Goal: Information Seeking & Learning: Understand process/instructions

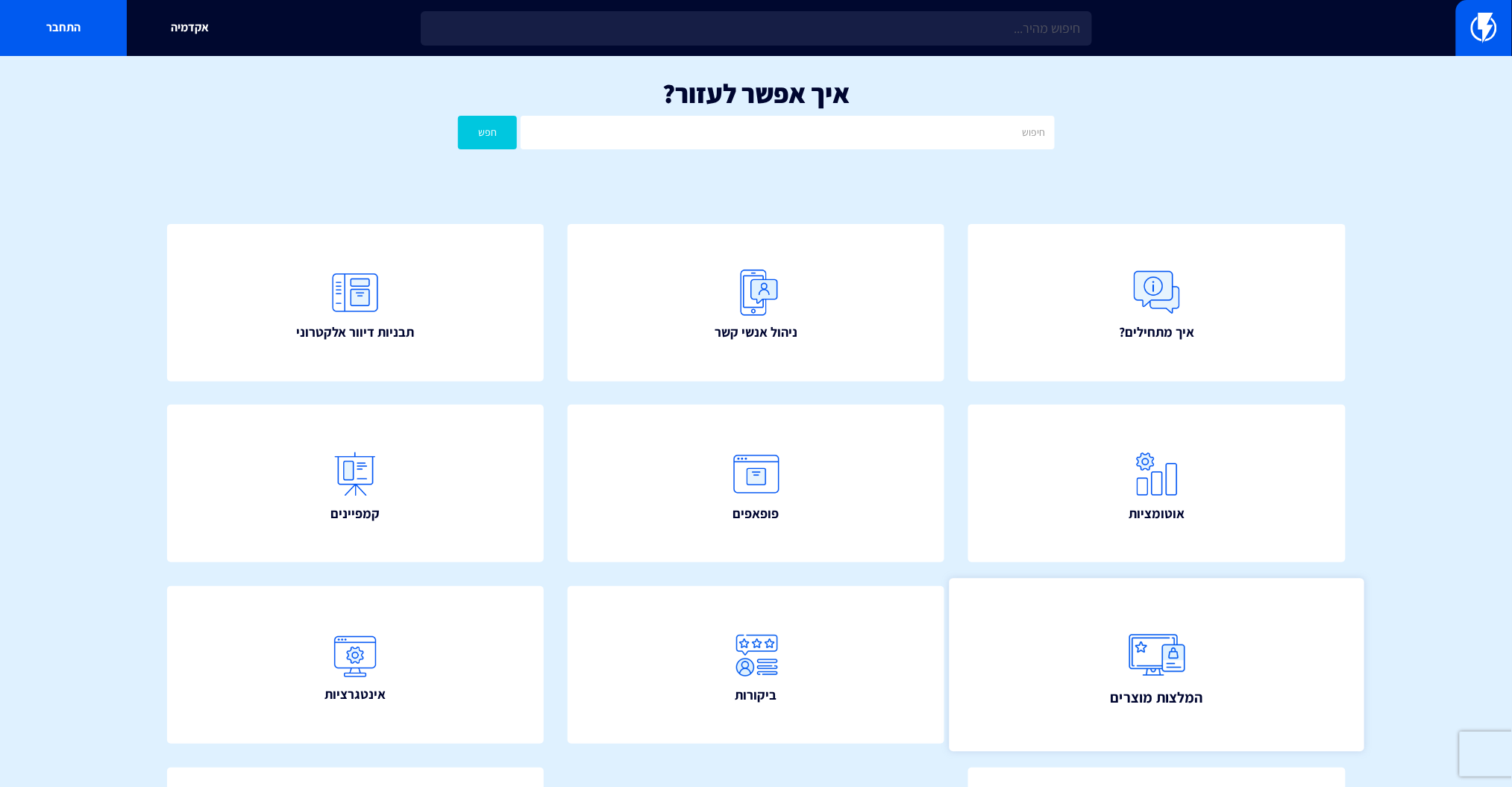
click at [1203, 684] on link "המלצות מוצרים" at bounding box center [1156, 665] width 415 height 173
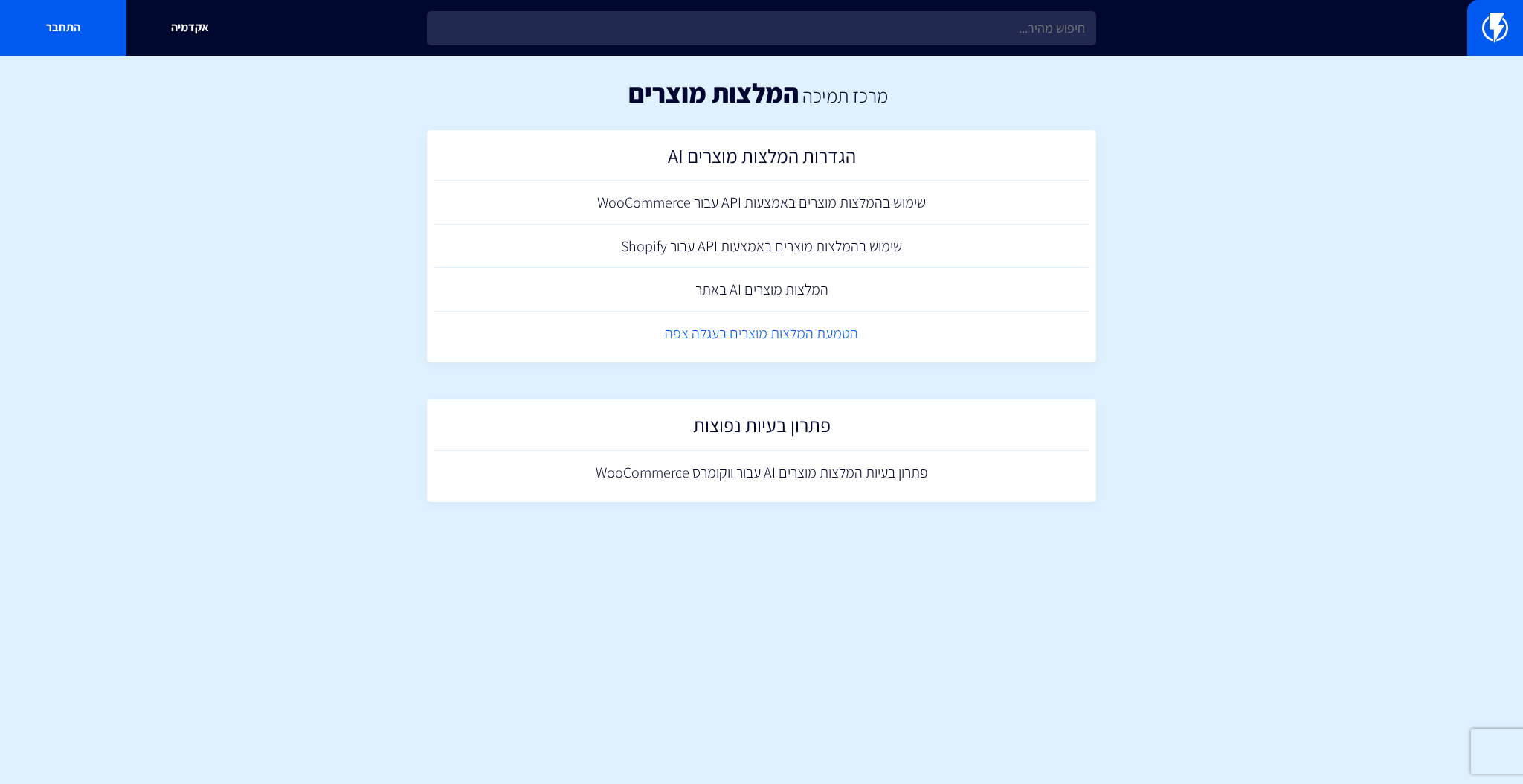
click at [784, 343] on link "הטמעת המלצות מוצרים בעגלה צפה" at bounding box center [762, 333] width 655 height 44
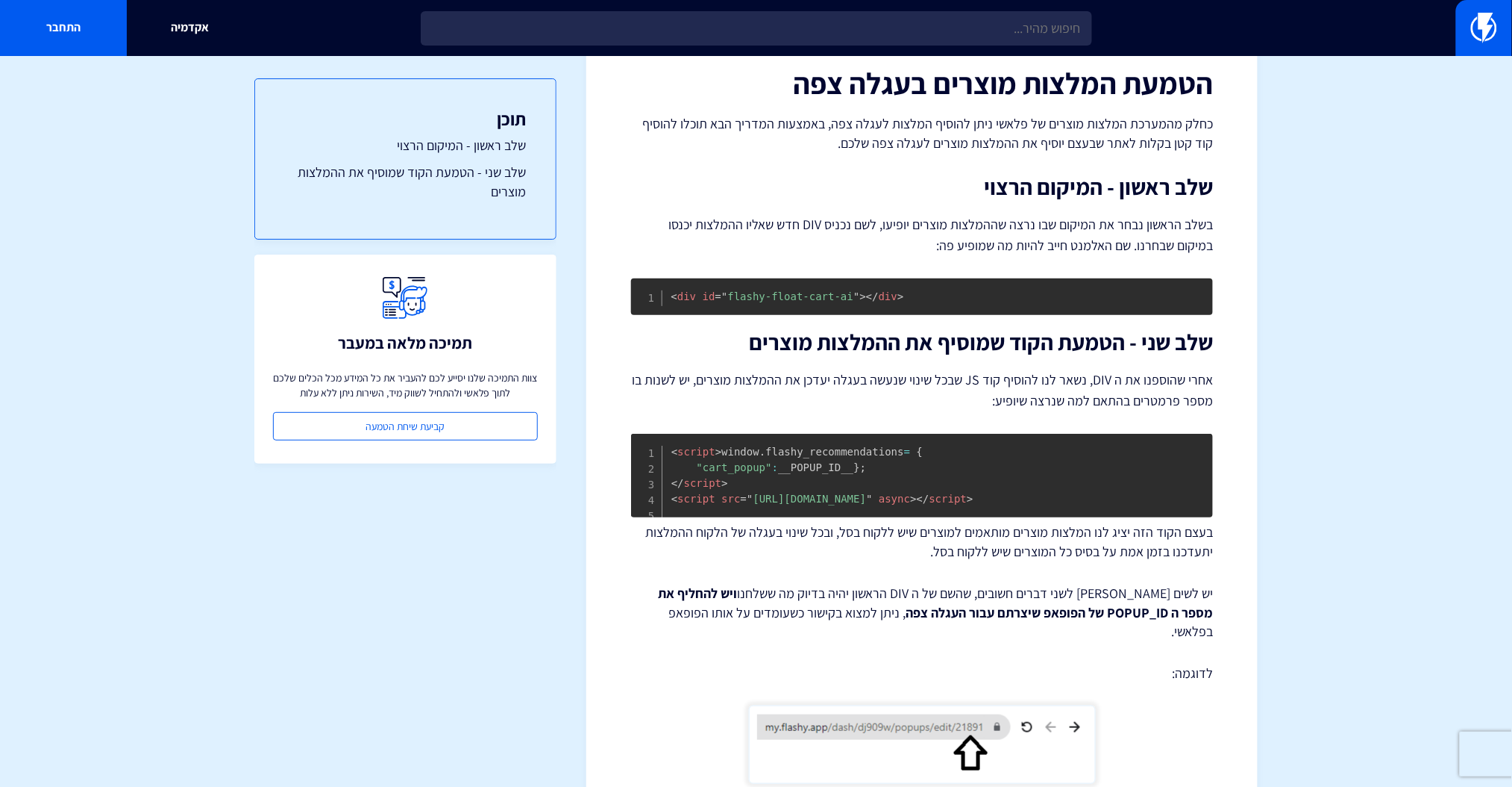
scroll to position [99, 0]
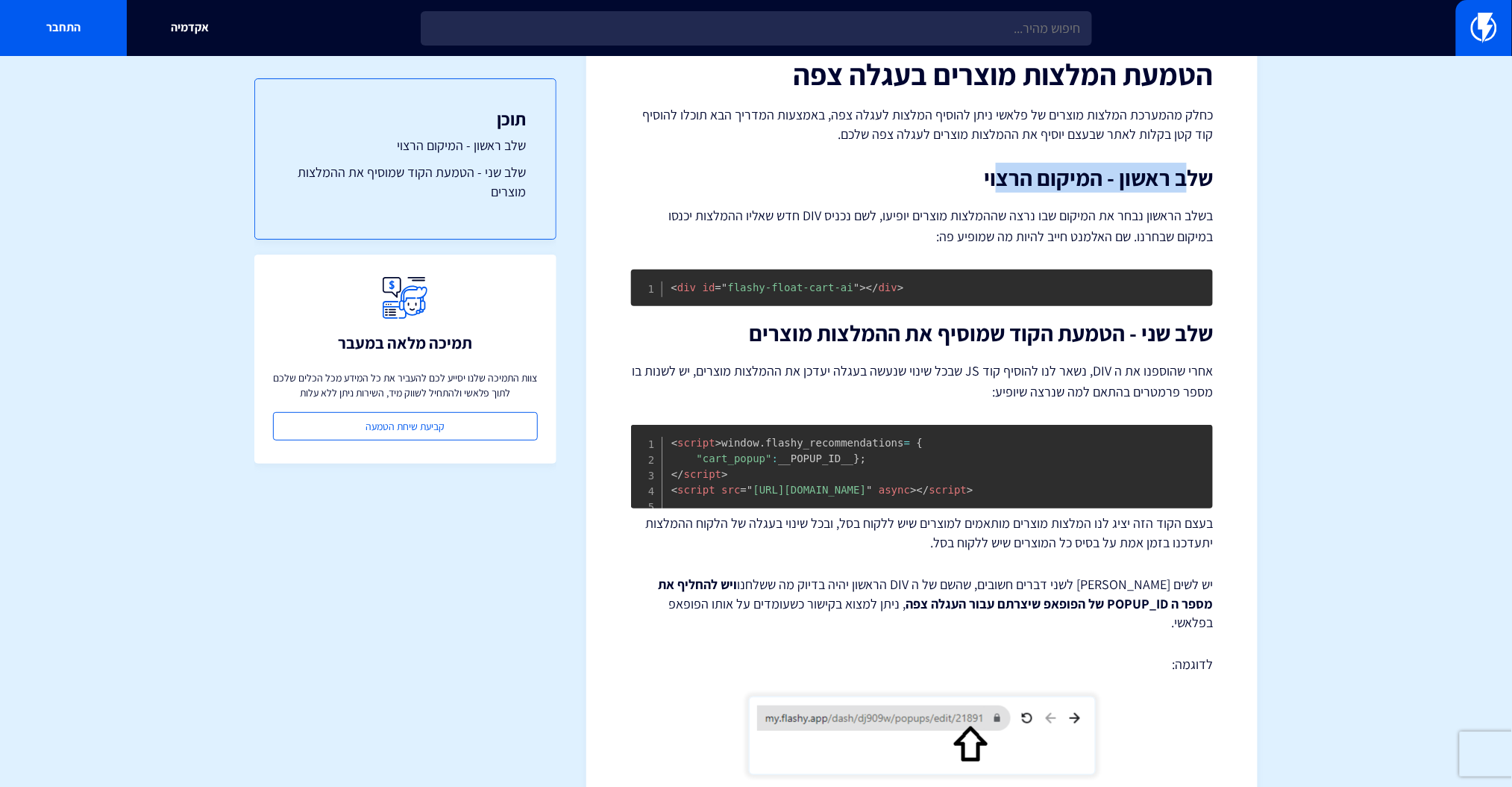
drag, startPoint x: 997, startPoint y: 170, endPoint x: 1186, endPoint y: 175, distance: 189.1
click at [1186, 175] on h2 "שלב ראשון - המיקום הרצוי" at bounding box center [922, 178] width 582 height 24
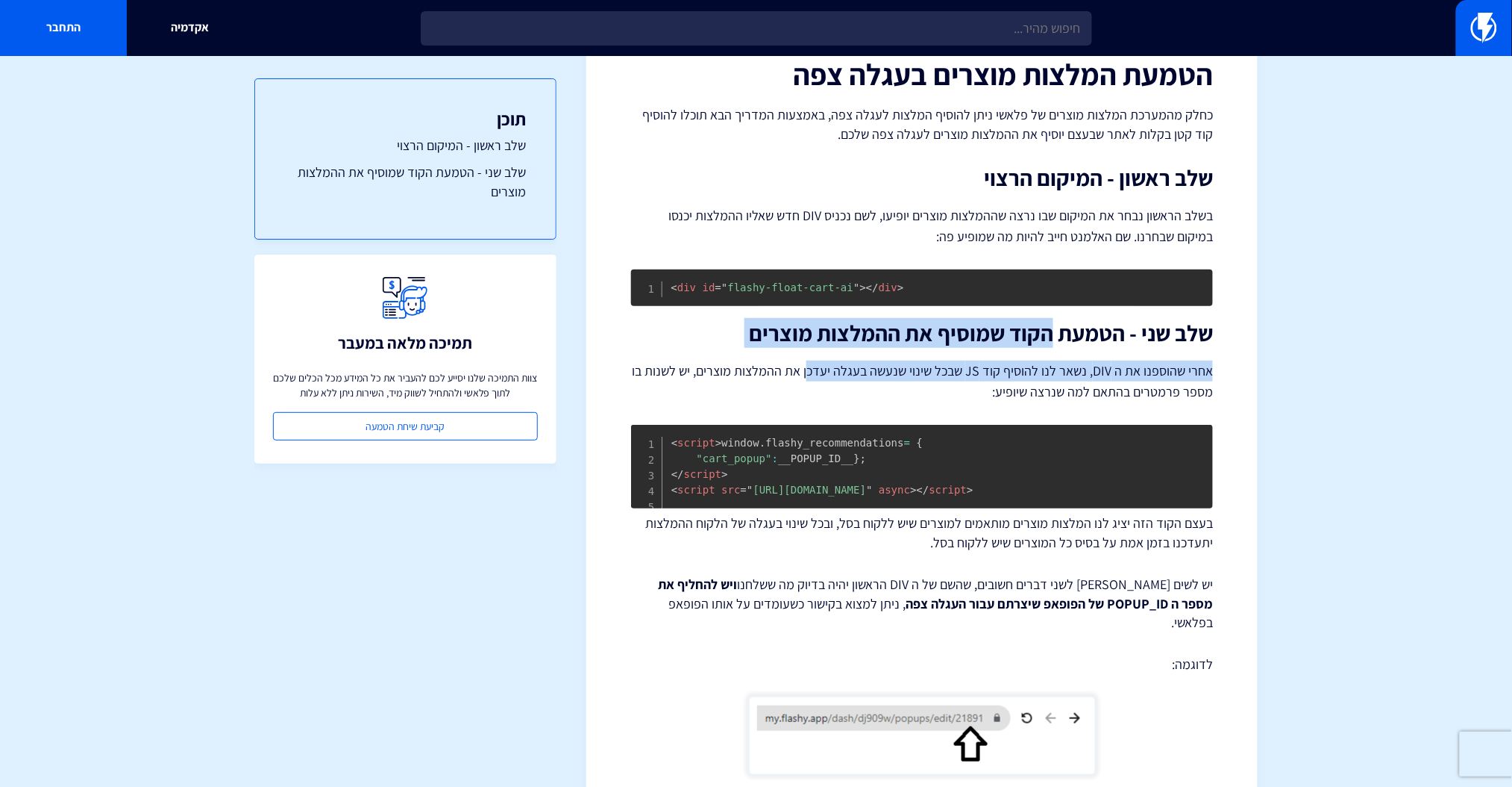
drag, startPoint x: 1045, startPoint y: 337, endPoint x: 817, endPoint y: 355, distance: 228.7
click at [817, 355] on div "הטמעת המלצות מוצרים בעגלה צפה כחלק מהמערכת המלצות מוצרים של פלאשי ניתן להוסיף ה…" at bounding box center [922, 416] width 582 height 717
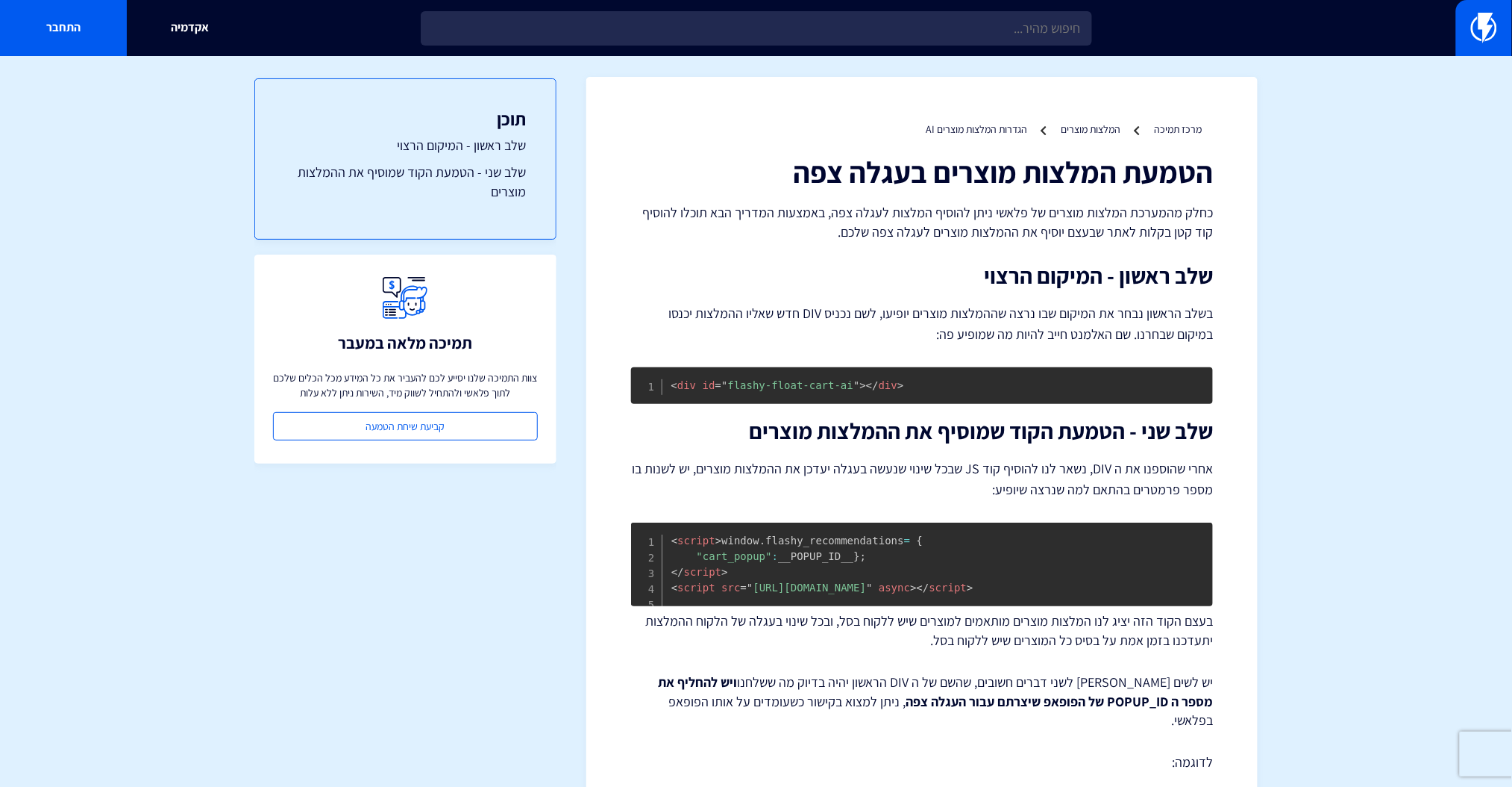
scroll to position [0, 0]
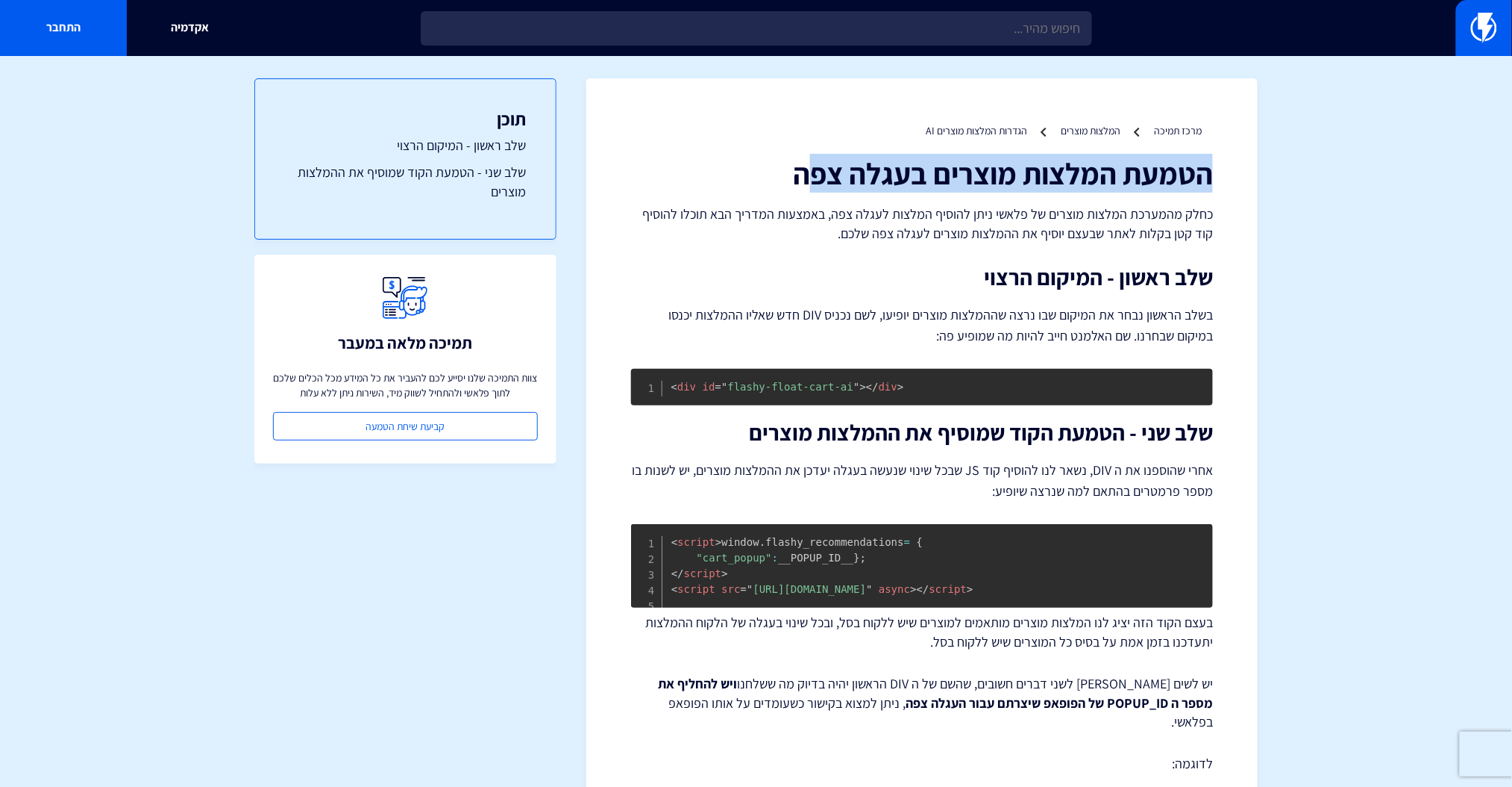
drag, startPoint x: 1274, startPoint y: 175, endPoint x: 804, endPoint y: 185, distance: 470.1
click at [804, 185] on section "מרכז תמיכה המלצות מוצרים הגדרות המלצות מוצרים AI הטמעת המלצות מוצרים בעגלה צפה …" at bounding box center [756, 509] width 1512 height 907
click at [804, 185] on h1 "הטמעת המלצות מוצרים בעגלה צפה" at bounding box center [922, 173] width 582 height 33
drag, startPoint x: 729, startPoint y: 179, endPoint x: 1090, endPoint y: 192, distance: 361.2
click at [1090, 189] on h1 "הטמעת המלצות מוצרים בעגלה צפה" at bounding box center [922, 173] width 582 height 33
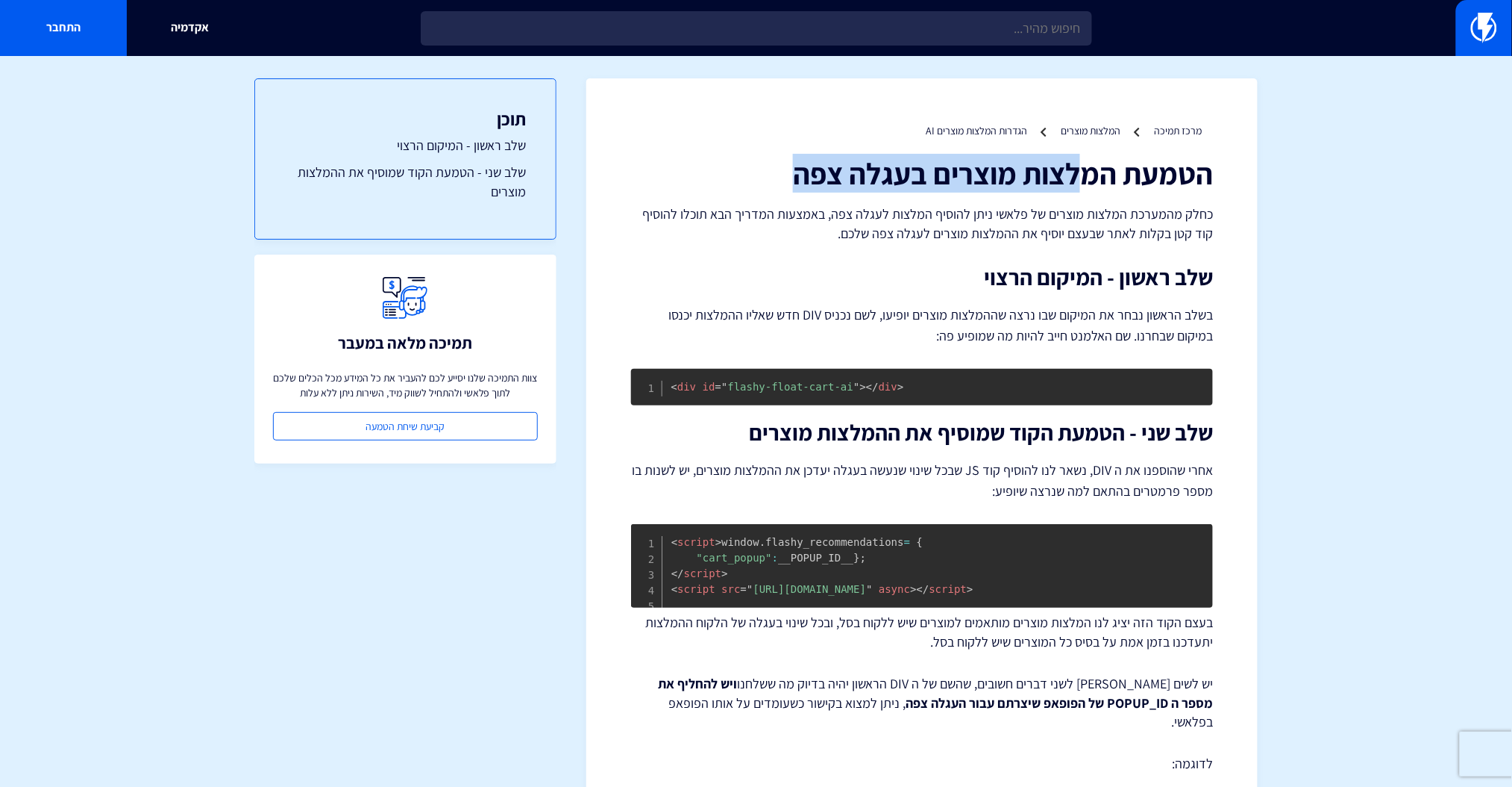
click at [1090, 189] on h1 "הטמעת המלצות מוצרים בעגלה צפה" at bounding box center [922, 173] width 582 height 33
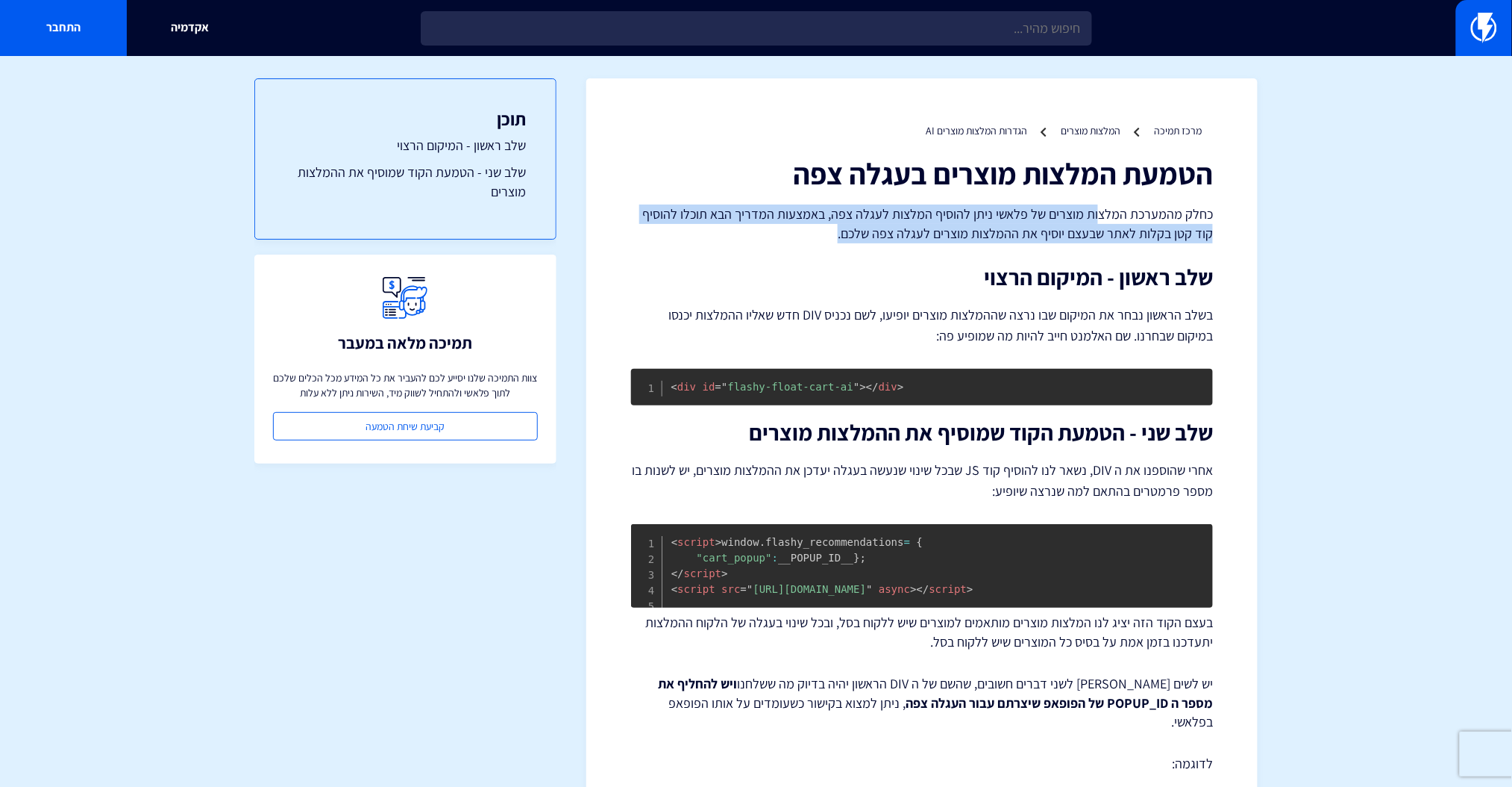
drag, startPoint x: 787, startPoint y: 233, endPoint x: 1103, endPoint y: 214, distance: 316.6
click at [1103, 214] on p "כחלק מהמערכת המלצות מוצרים של פלאשי ניתן להוסיף המלצות לעגלה צפה, באמצעות המדרי…" at bounding box center [922, 223] width 582 height 38
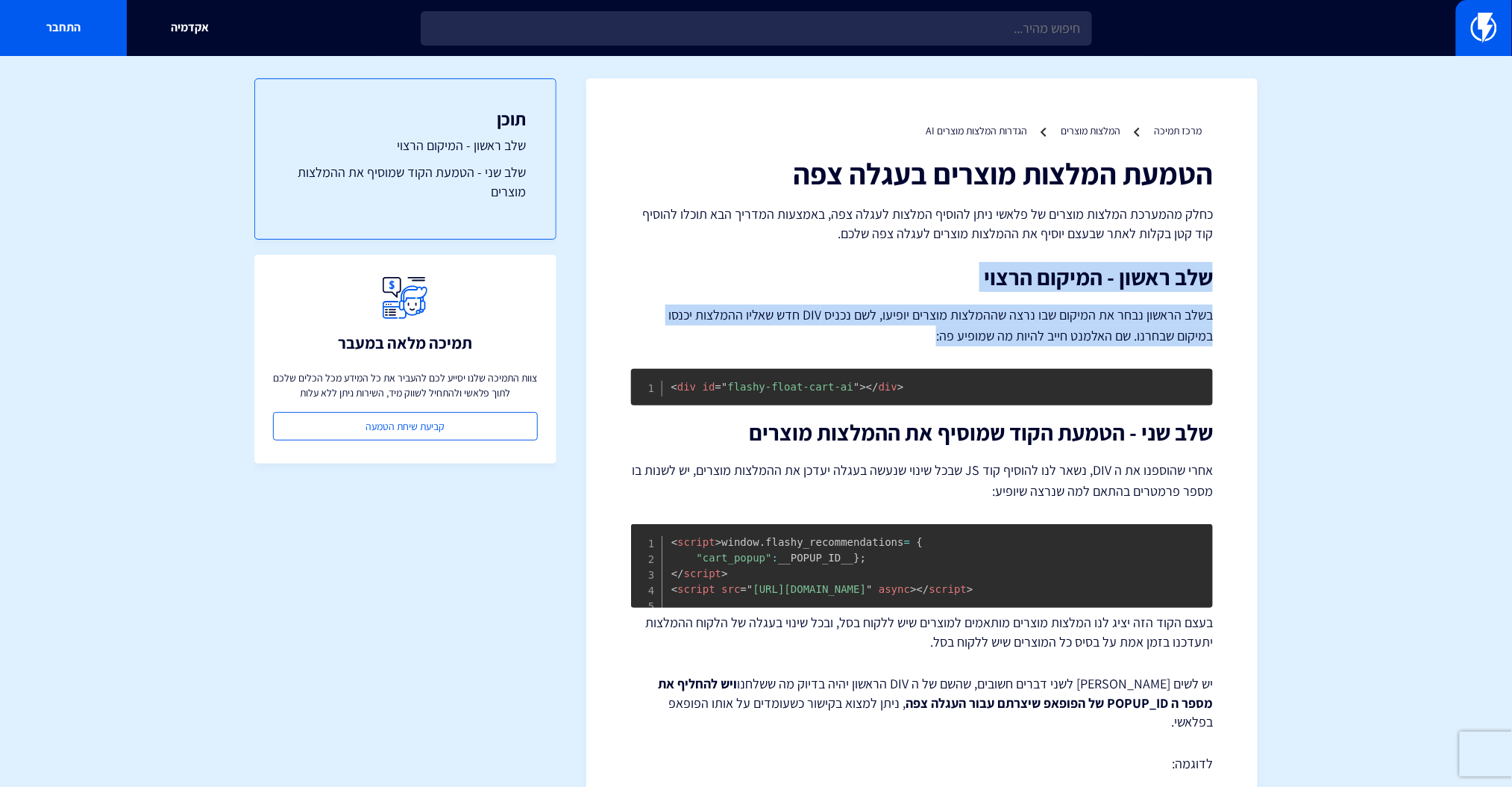
drag, startPoint x: 957, startPoint y: 340, endPoint x: 1225, endPoint y: 287, distance: 273.2
click at [1225, 287] on div "מרכז תמיכה המלצות מוצרים הגדרות המלצות מוצרים AI הטמעת המלצות מוצרים בעגלה צפה …" at bounding box center [922, 509] width 672 height 863
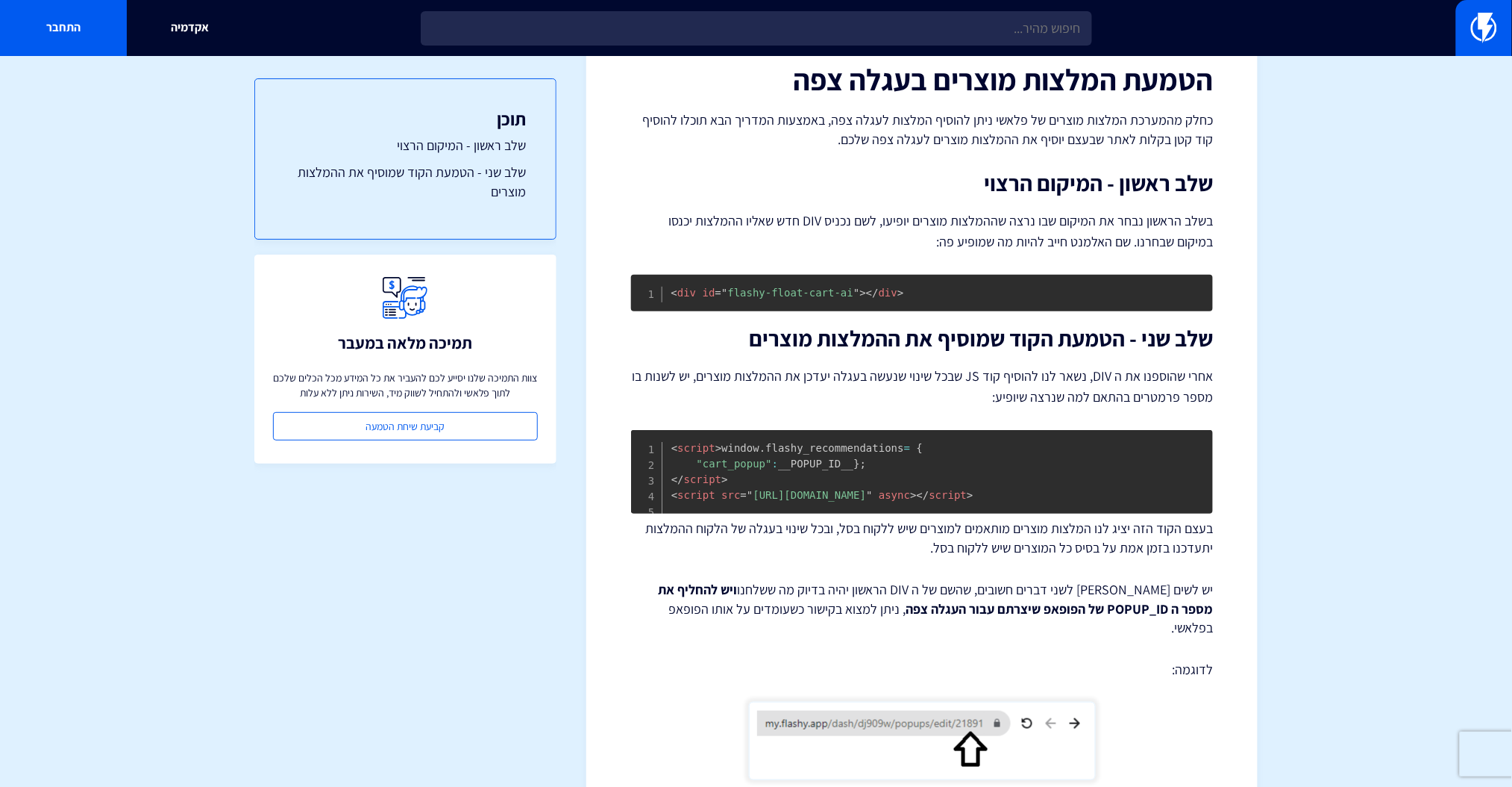
scroll to position [99, 0]
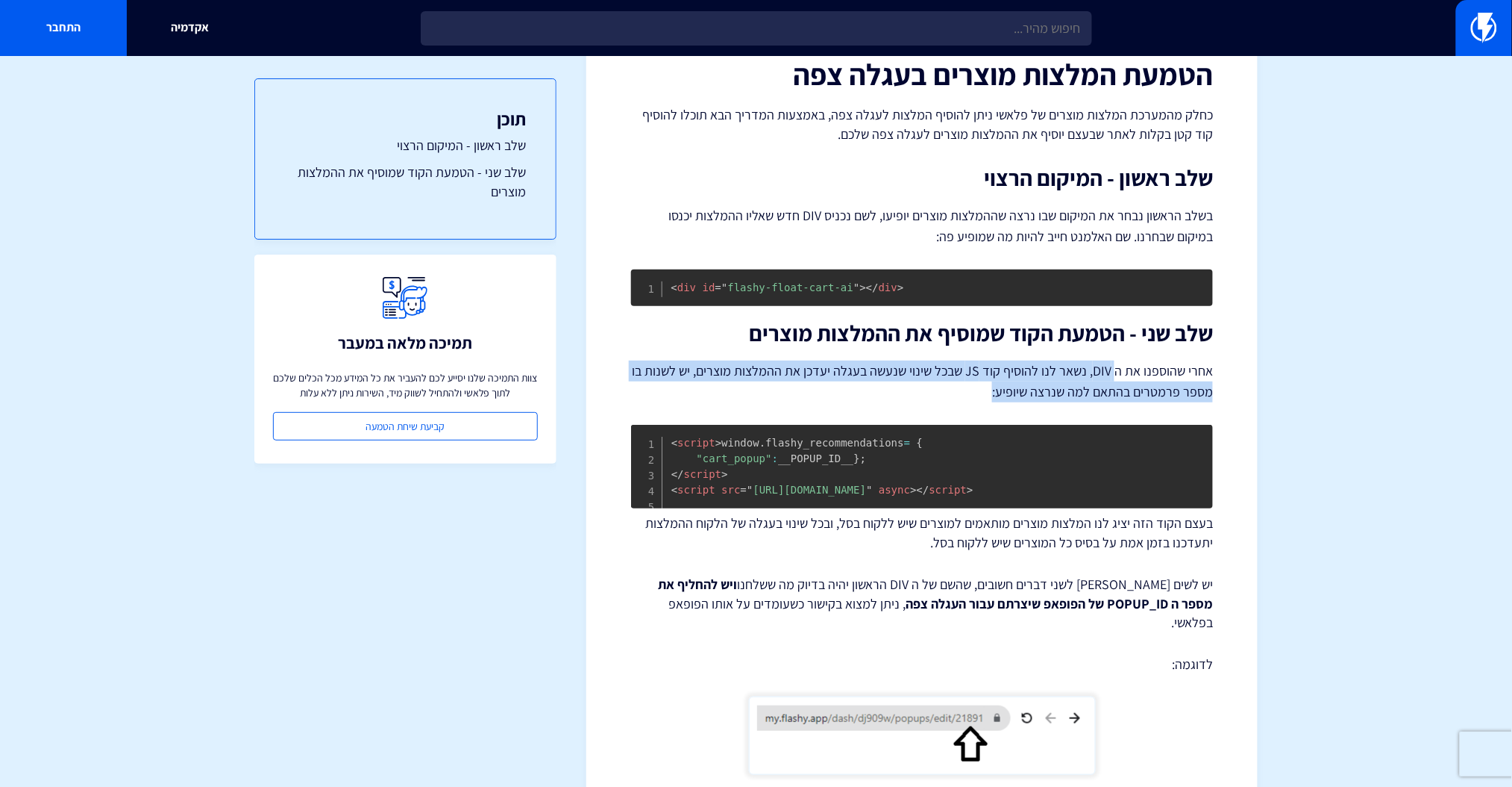
drag, startPoint x: 1106, startPoint y: 378, endPoint x: 977, endPoint y: 386, distance: 129.2
click at [977, 386] on p "אחרי שהוספנו את ה DIV, נשאר לנו להוסיף קוד JS שבכל שינוי שנעשה בעגלה יעדכן את ה…" at bounding box center [922, 381] width 582 height 41
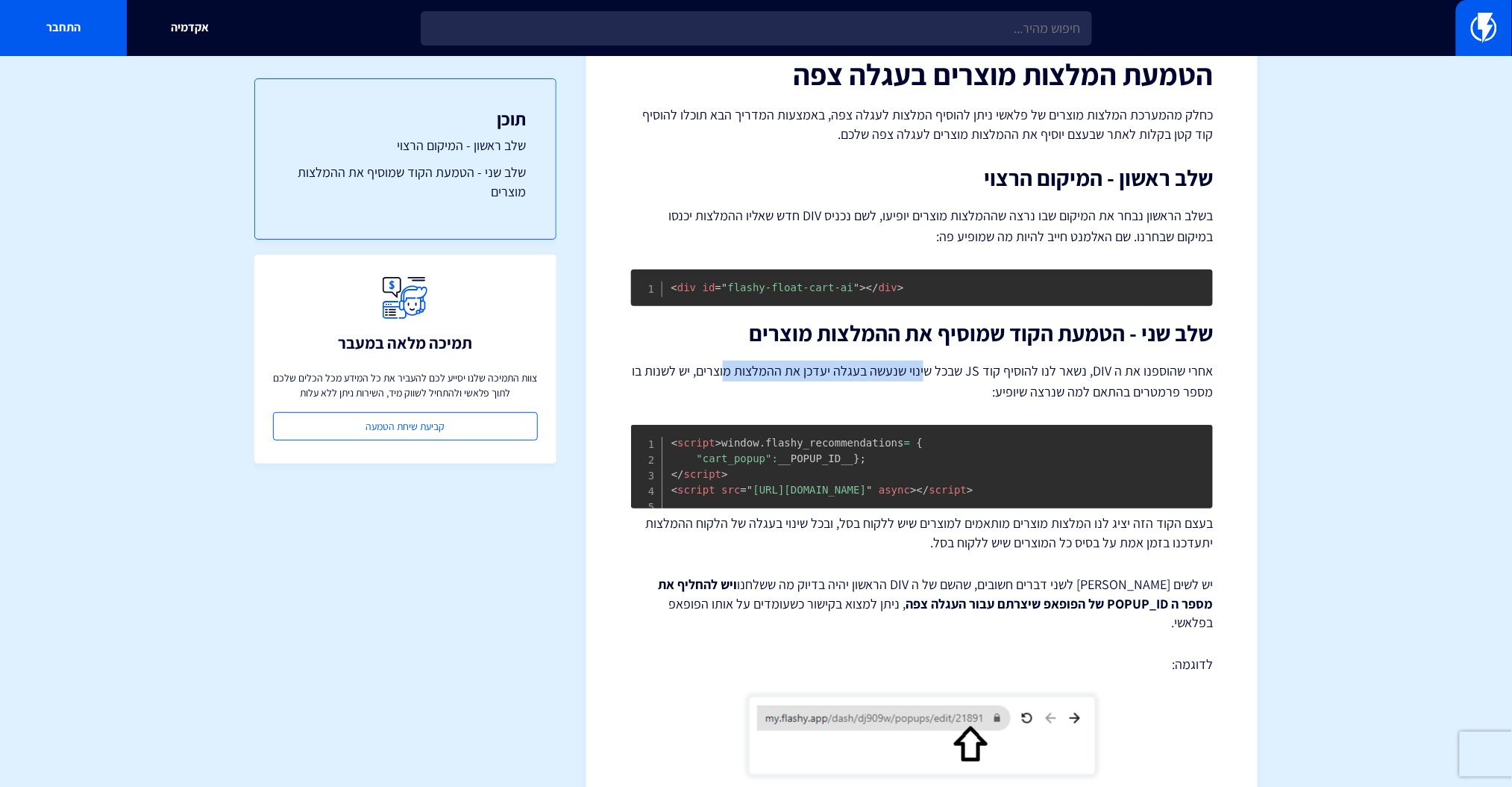
drag, startPoint x: 755, startPoint y: 370, endPoint x: 931, endPoint y: 367, distance: 176.0
click at [931, 367] on p "אחרי שהוספנו את ה DIV, נשאר לנו להוסיף קוד JS שבכל שינוי שנעשה בעגלה יעדכן את ה…" at bounding box center [922, 381] width 582 height 41
drag, startPoint x: 936, startPoint y: 372, endPoint x: 701, endPoint y: 377, distance: 235.1
click at [701, 377] on p "אחרי שהוספנו את ה DIV, נשאר לנו להוסיף קוד JS שבכל שינוי שנעשה בעגלה יעדכן את ה…" at bounding box center [922, 381] width 582 height 41
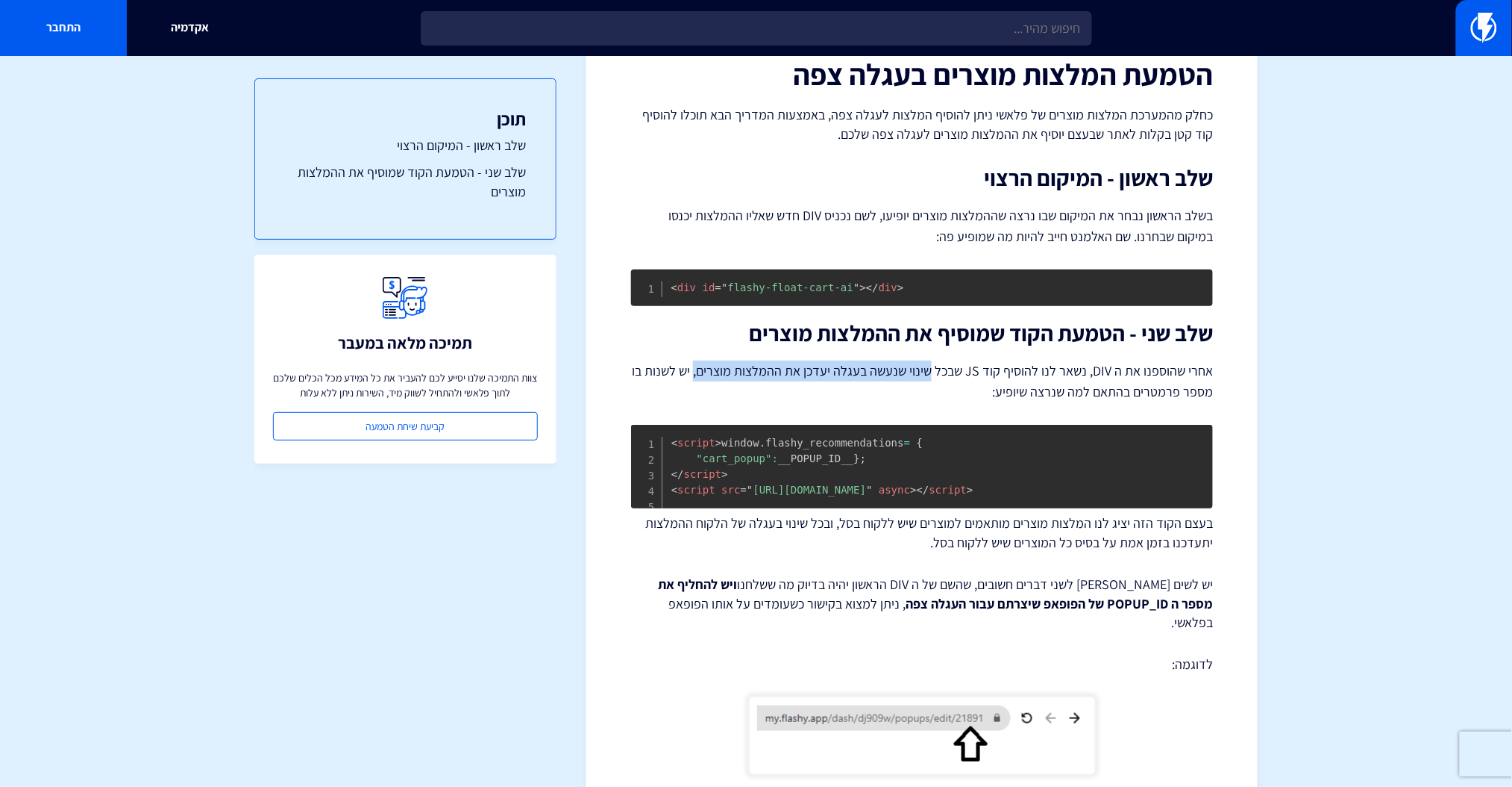
click at [701, 377] on p "אחרי שהוספנו את ה DIV, נשאר לנו להוסיף קוד JS שבכל שינוי שנעשה בעגלה יעדכן את ה…" at bounding box center [922, 381] width 582 height 41
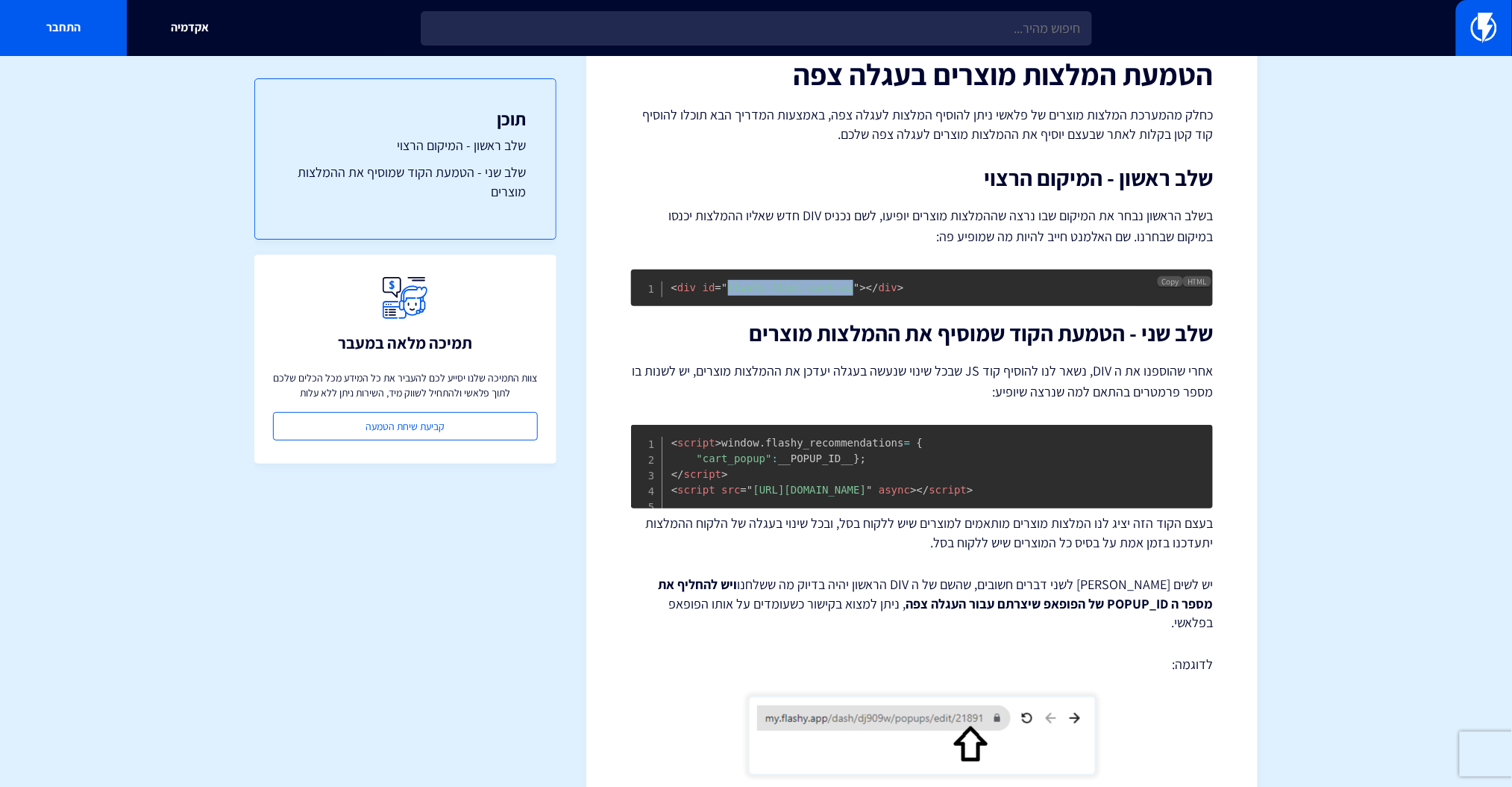
drag, startPoint x: 838, startPoint y: 290, endPoint x: 722, endPoint y: 292, distance: 116.0
click at [722, 292] on span "= " flashy-float-cart-ai "" at bounding box center [788, 287] width 145 height 12
click at [722, 292] on span """ at bounding box center [724, 287] width 6 height 12
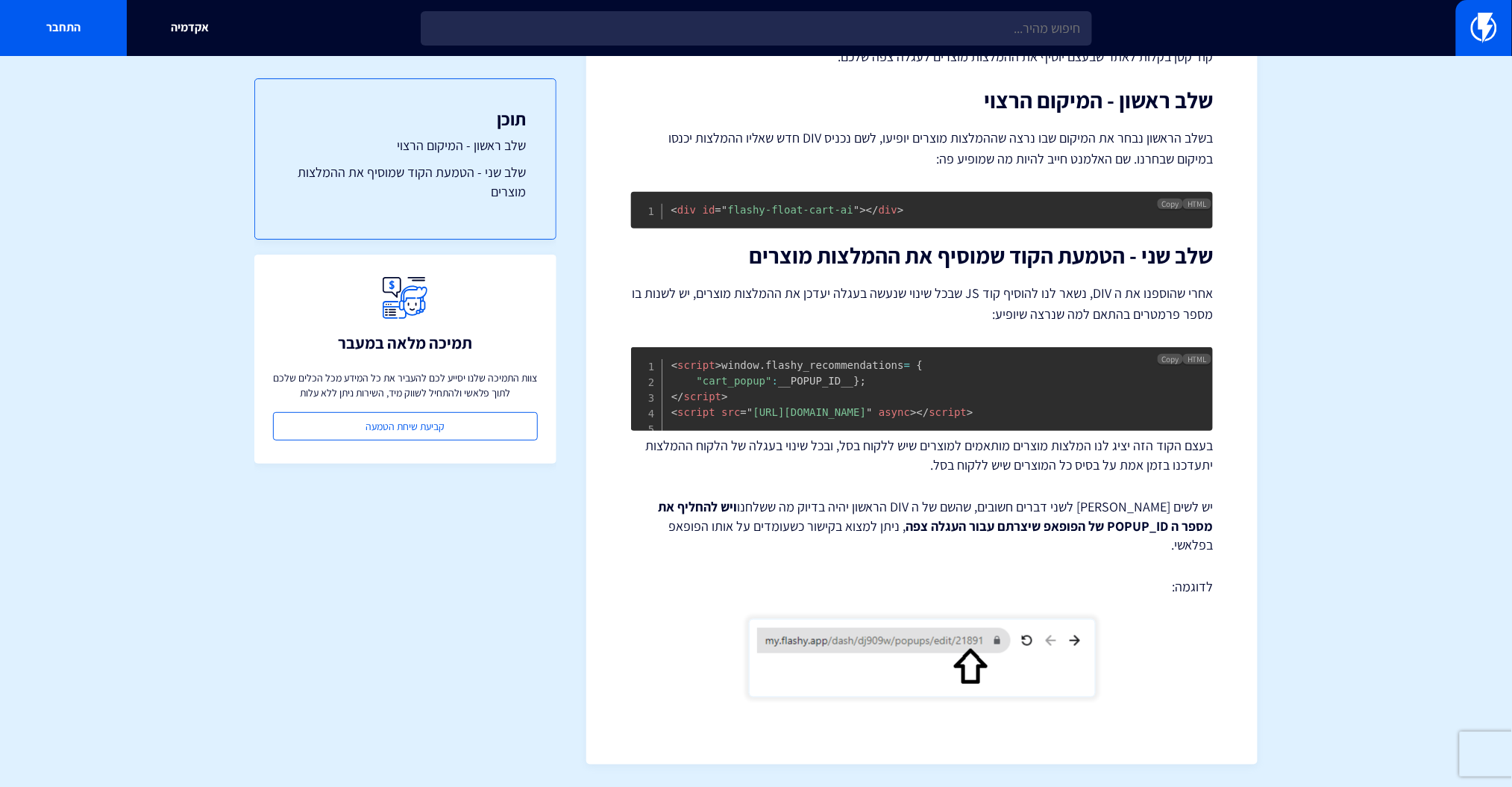
scroll to position [187, 0]
drag, startPoint x: 780, startPoint y: 388, endPoint x: 826, endPoint y: 392, distance: 46.2
click at [826, 392] on pre "< script > window . flashy_recommendations = { "cart_popup" : __POPUP_ID__ } ; …" at bounding box center [922, 389] width 582 height 84
